Goal: Navigation & Orientation: Find specific page/section

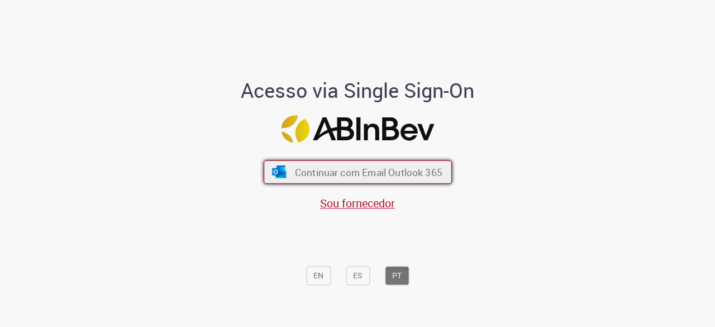
click at [369, 169] on span "Continuar com Email Outlook 365" at bounding box center [369, 172] width 148 height 13
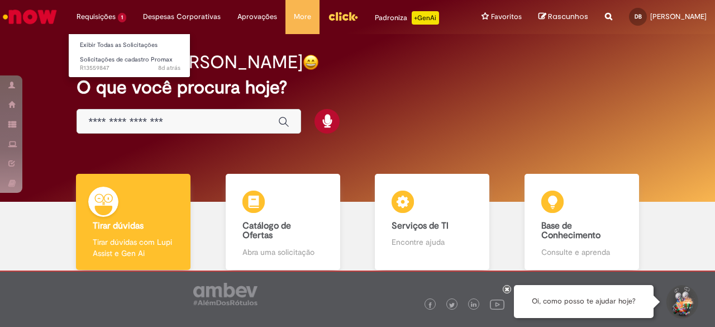
click at [87, 26] on li "Requisições 1 Exibir Todas as Solicitações Solicitações de cadastro Promax 8d a…" at bounding box center [101, 17] width 67 height 34
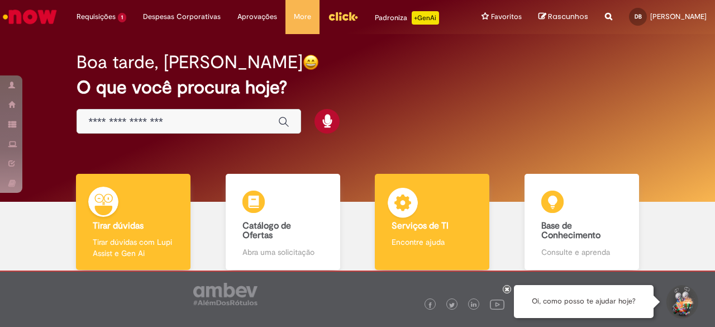
click at [429, 227] on b "Serviços de TI" at bounding box center [420, 225] width 57 height 11
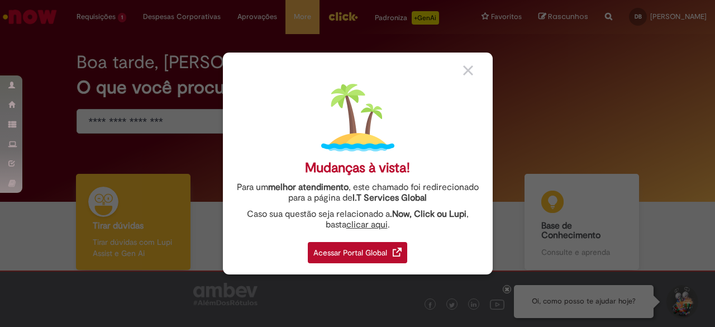
click at [373, 249] on div "Acessar Portal Global" at bounding box center [357, 252] width 99 height 21
